Goal: Task Accomplishment & Management: Manage account settings

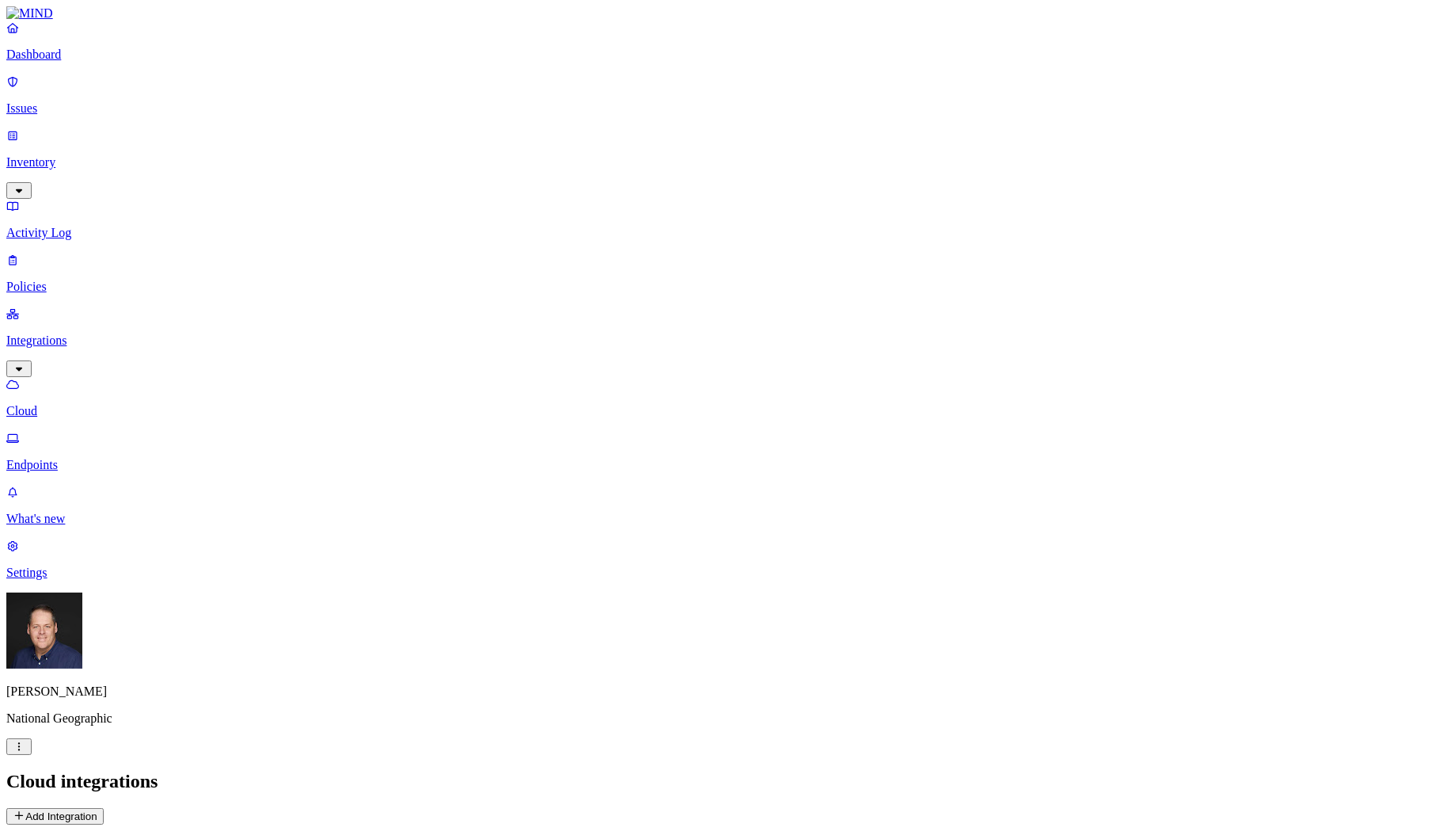
click at [59, 580] on p "Settings" at bounding box center [714, 572] width 1417 height 14
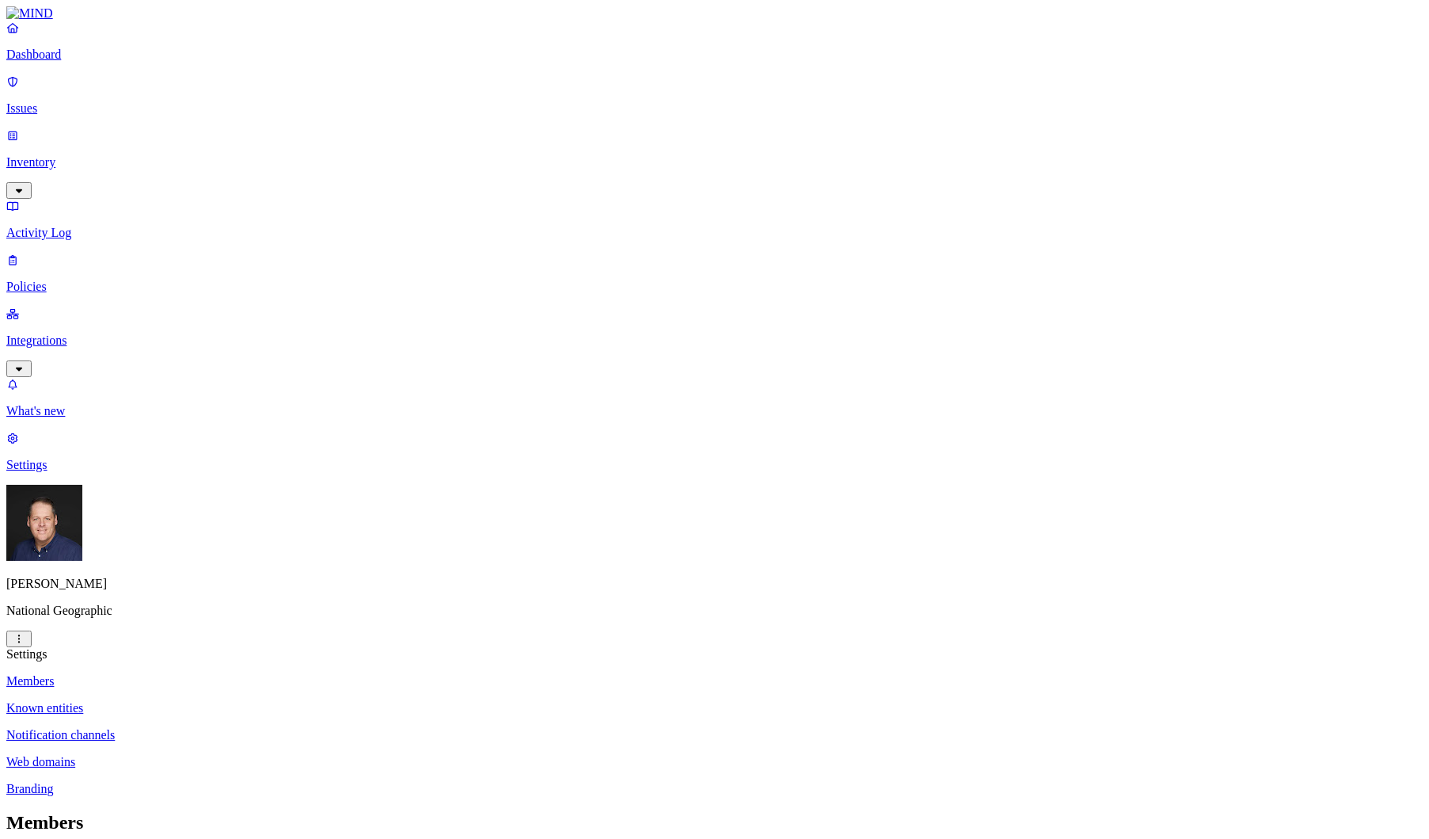
click at [280, 728] on p "Notification channels" at bounding box center [714, 735] width 1417 height 14
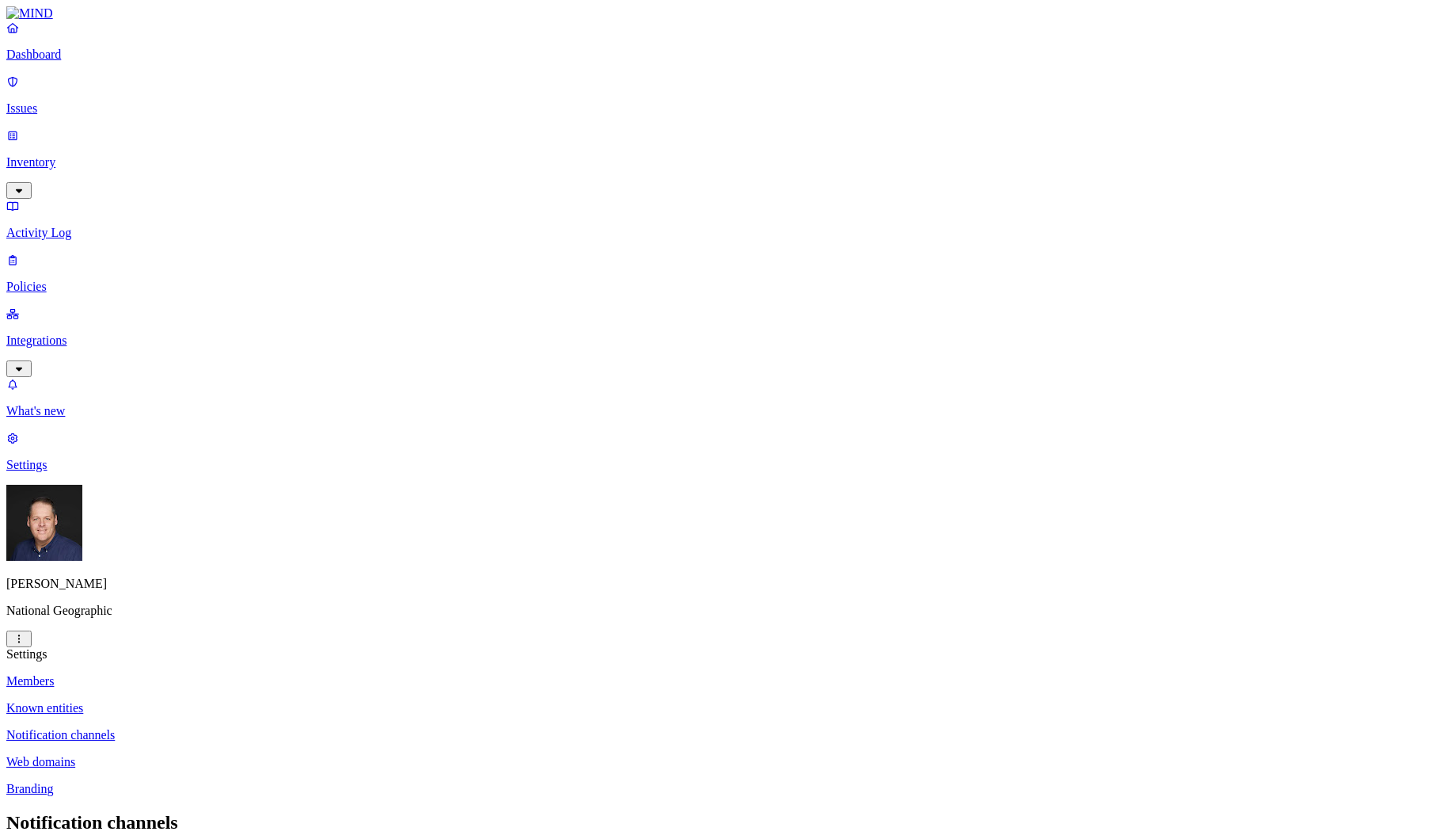
click at [68, 101] on p "Issues" at bounding box center [714, 108] width 1417 height 14
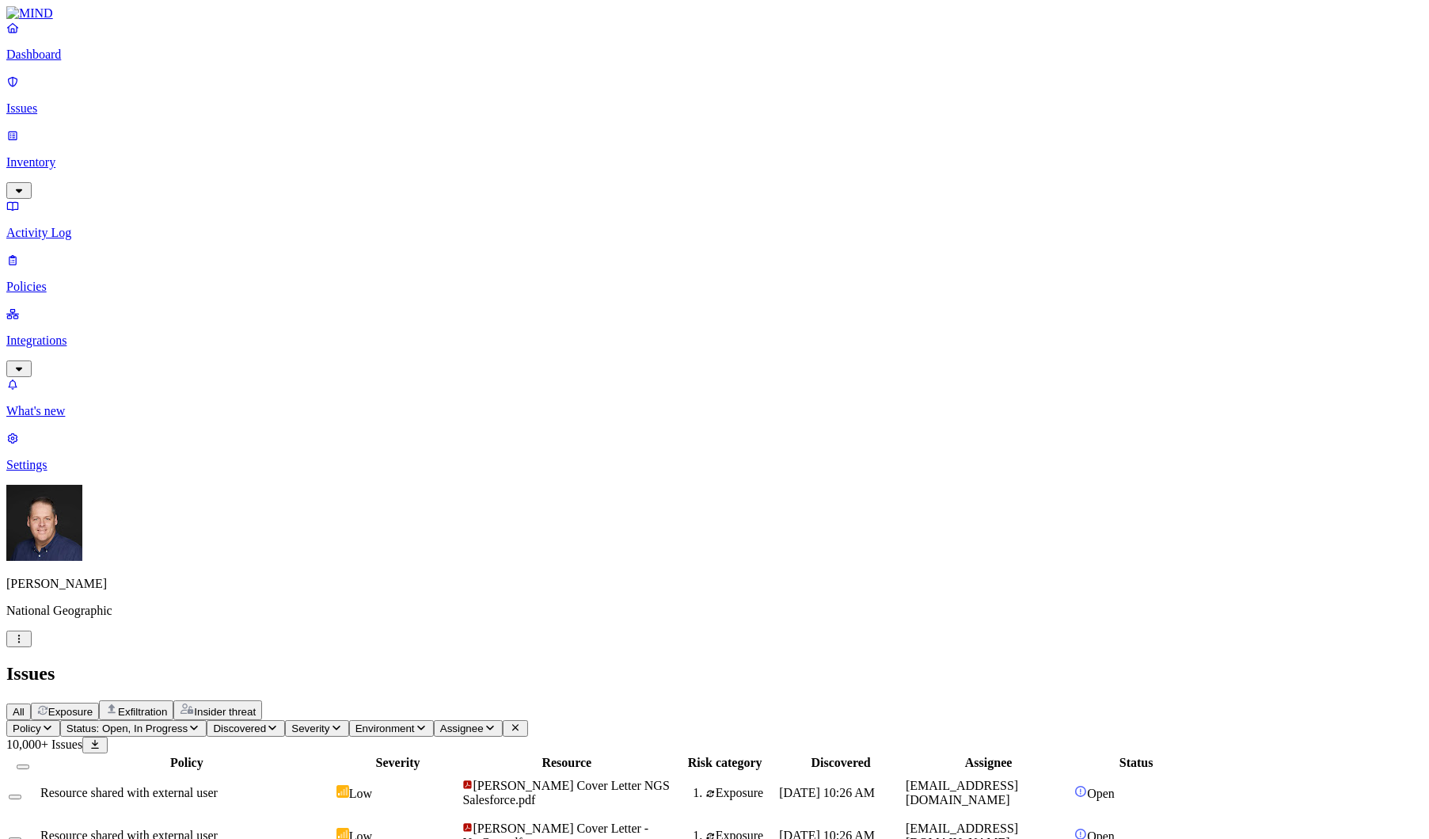
click at [54, 722] on icon "button" at bounding box center [47, 727] width 13 height 10
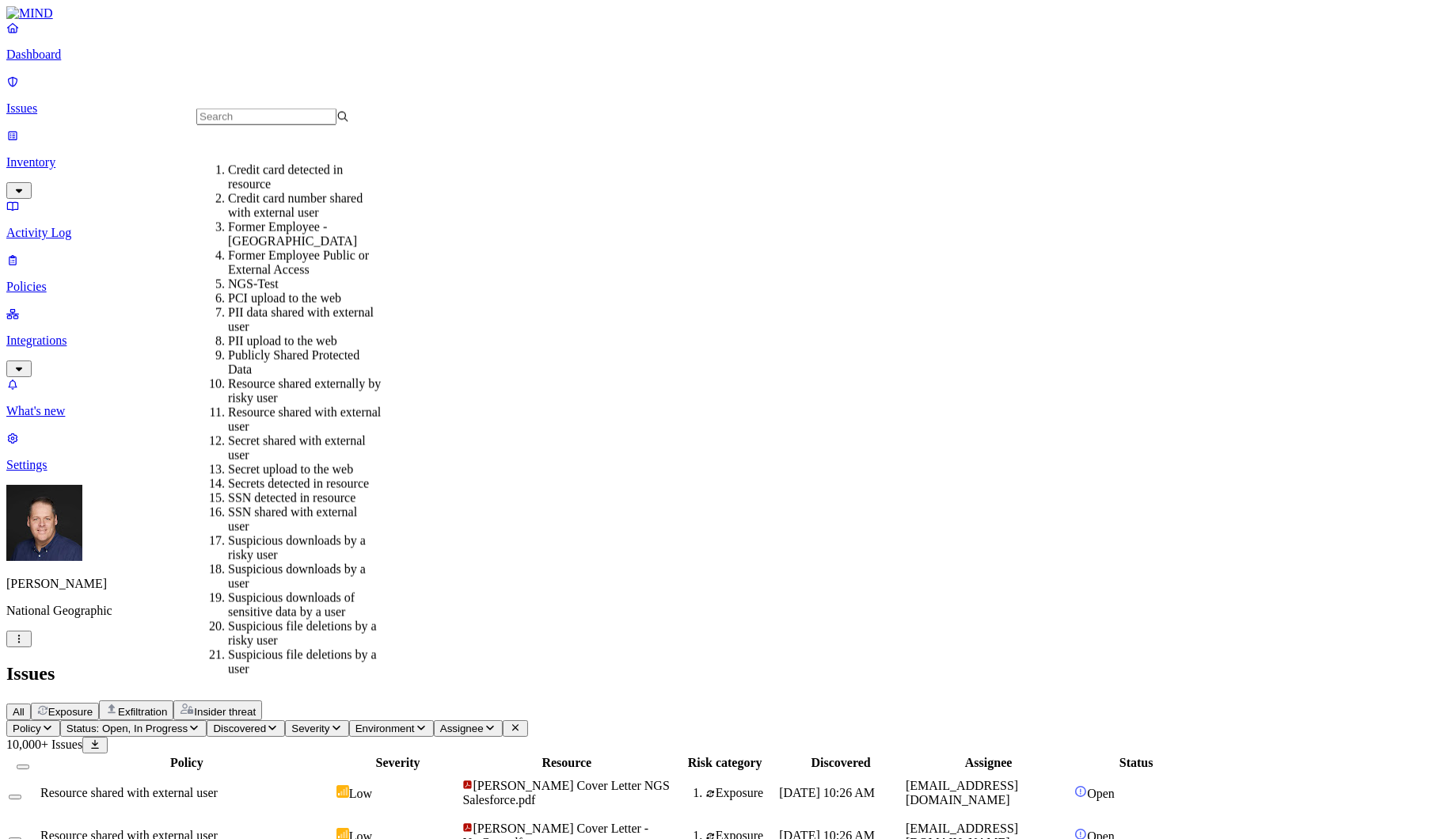
scroll to position [158, 0]
click at [333, 348] on div "Publicly Shared Protected Data" at bounding box center [304, 362] width 153 height 29
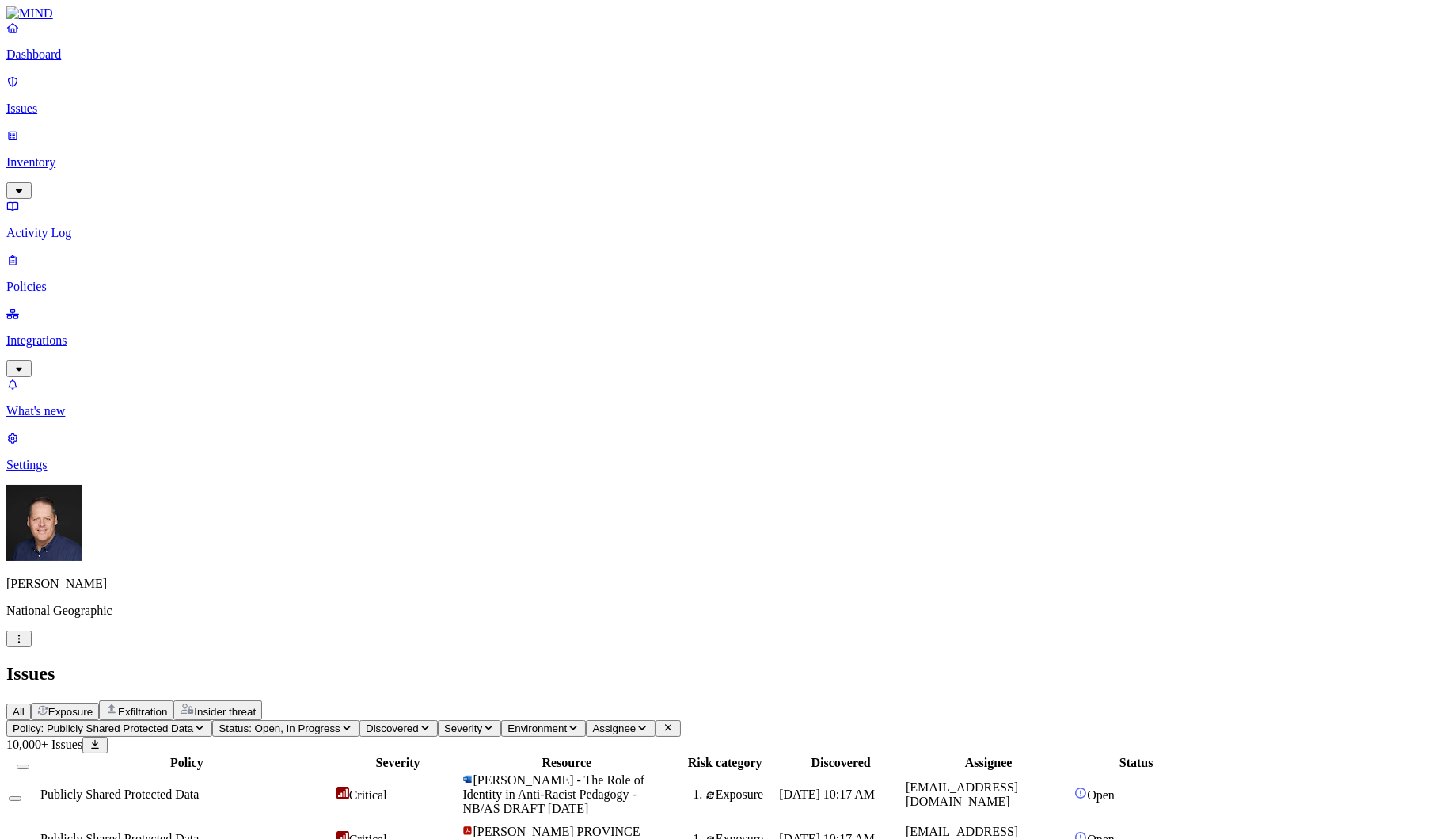
scroll to position [305, 0]
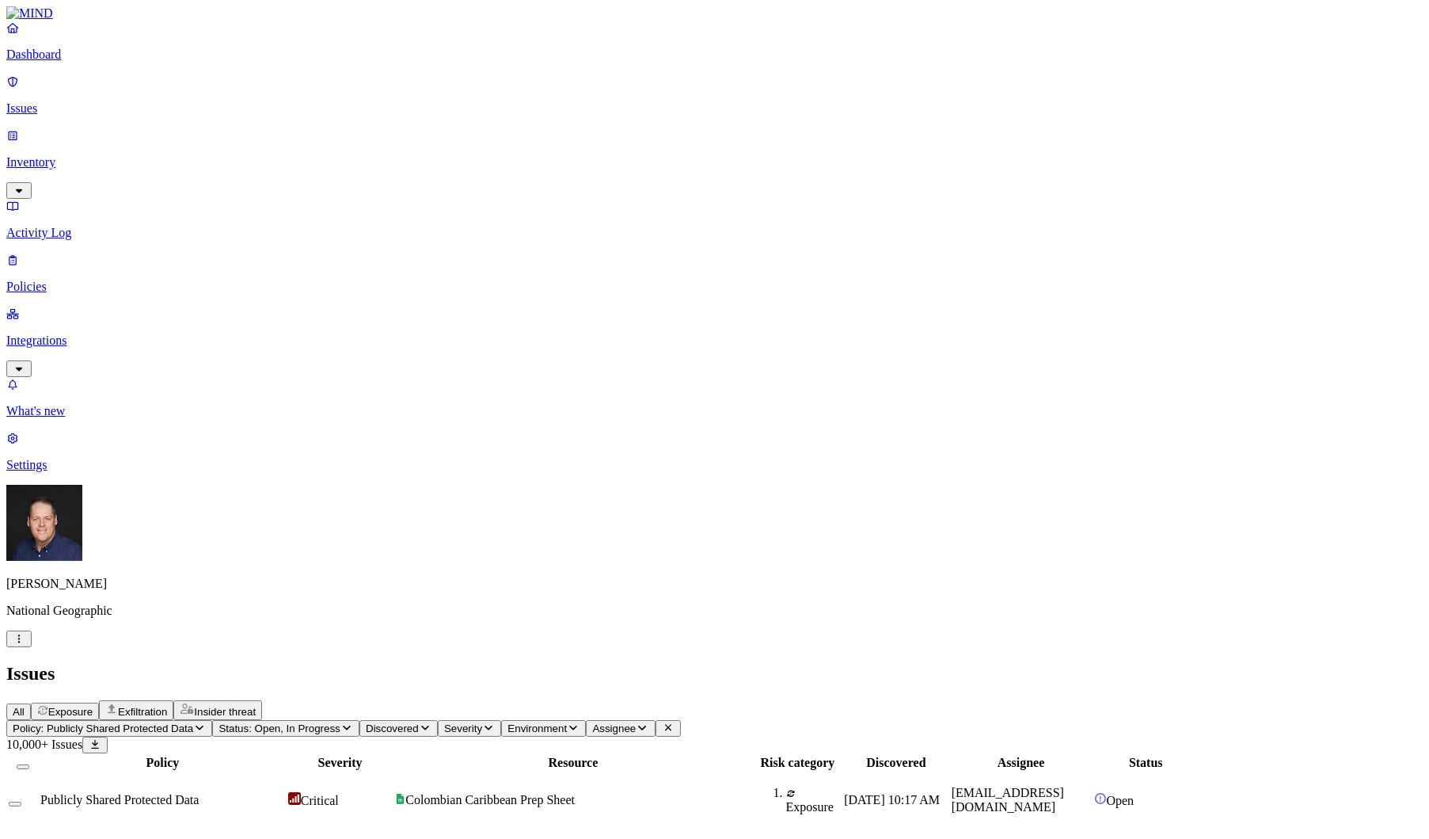
scroll to position [0, 0]
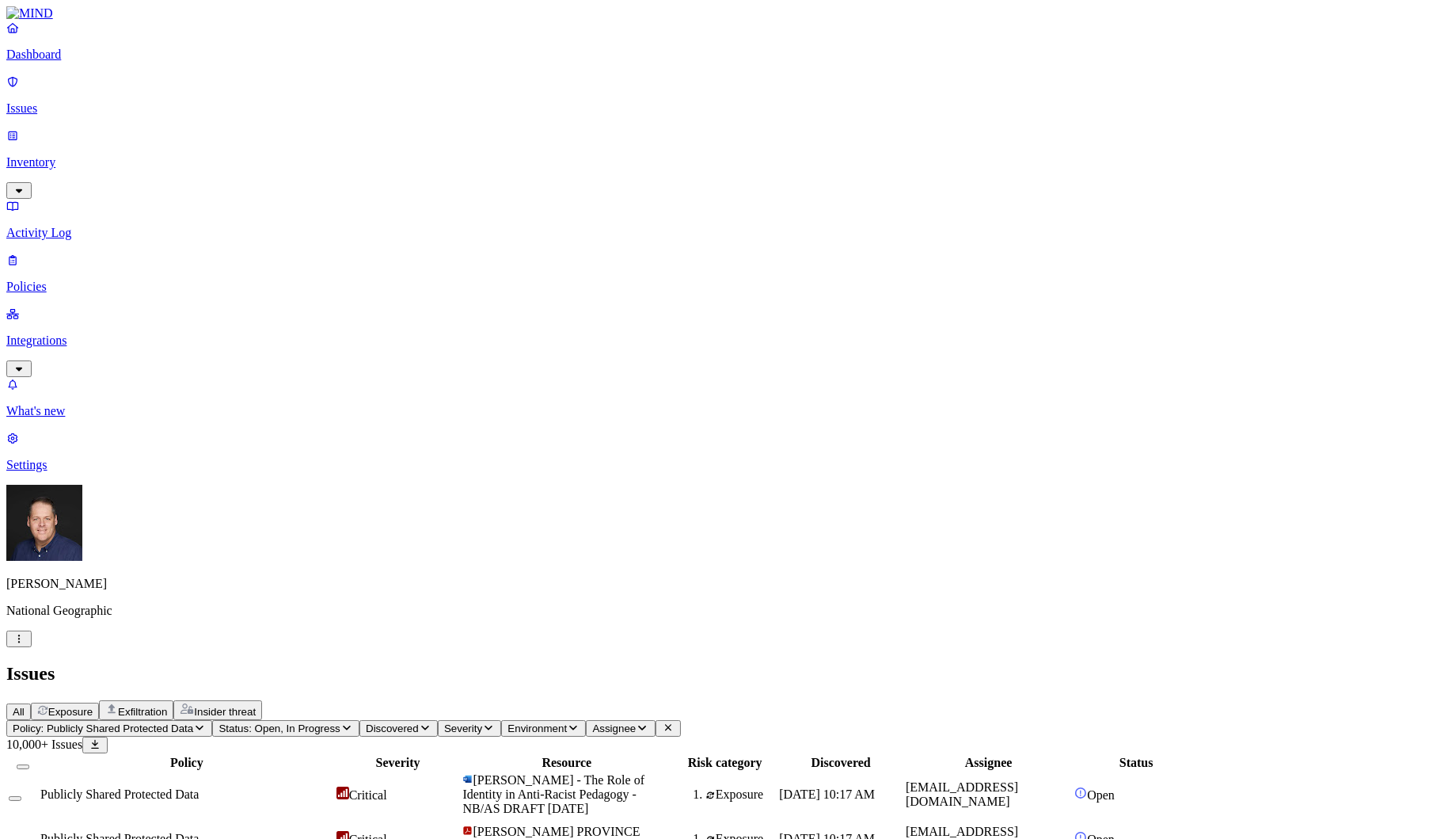
click at [333, 787] on div "Publicly Shared Protected Data" at bounding box center [186, 794] width 293 height 14
